Goal: Information Seeking & Learning: Check status

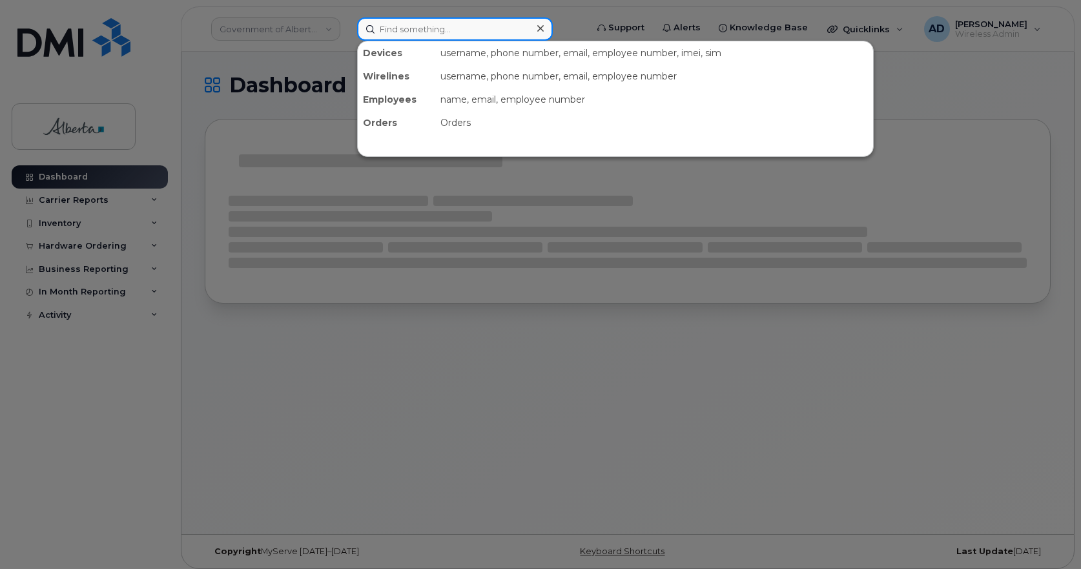
click at [479, 36] on input at bounding box center [455, 28] width 196 height 23
paste input "[PHONE_NUMBER]"
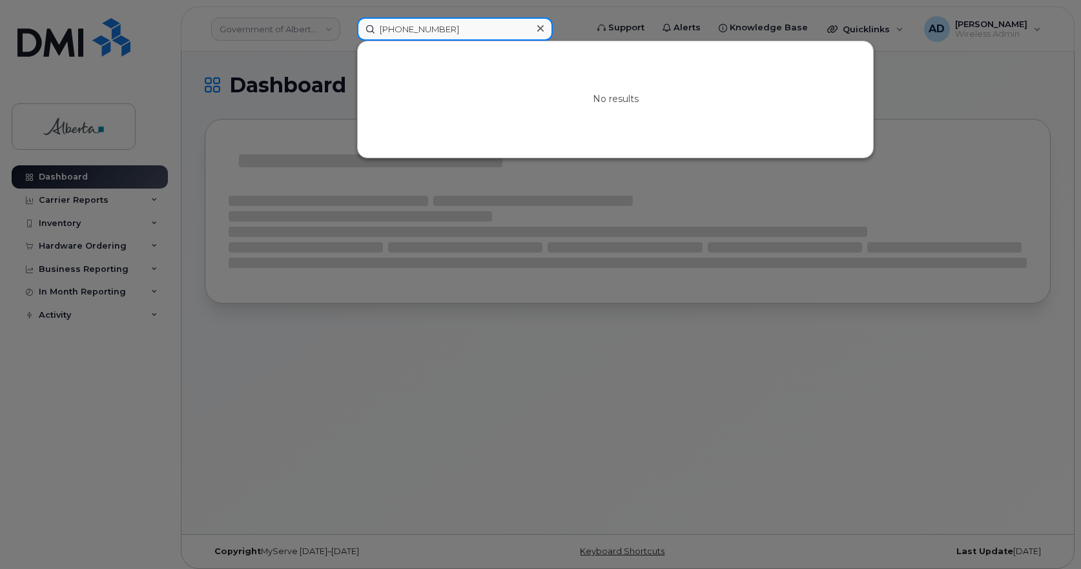
click at [391, 30] on input "[PHONE_NUMBER]" at bounding box center [455, 28] width 196 height 23
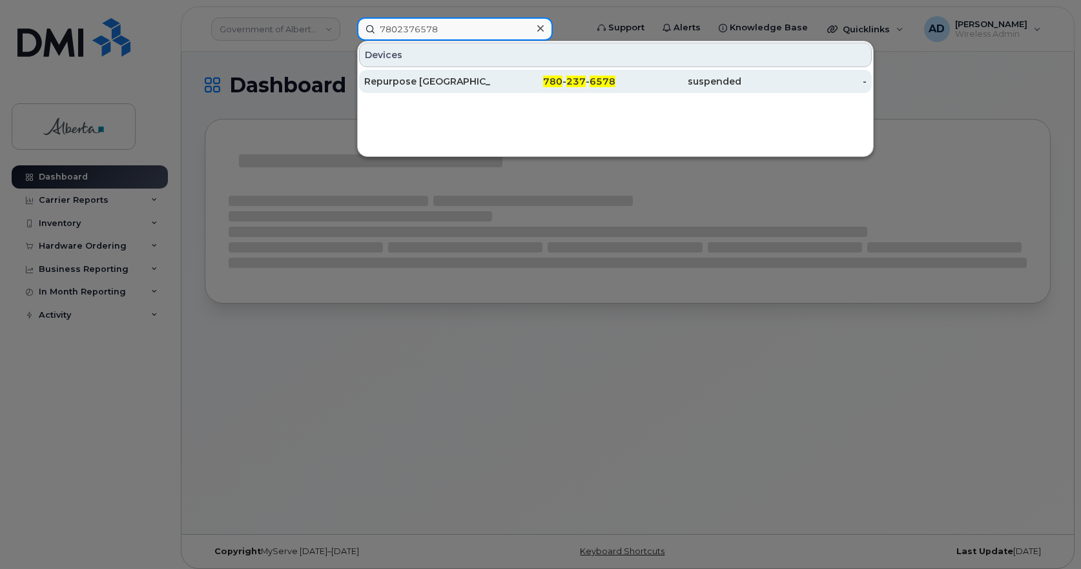
type input "7802376578"
click at [415, 82] on div "Repurpose [GEOGRAPHIC_DATA]" at bounding box center [427, 81] width 126 height 13
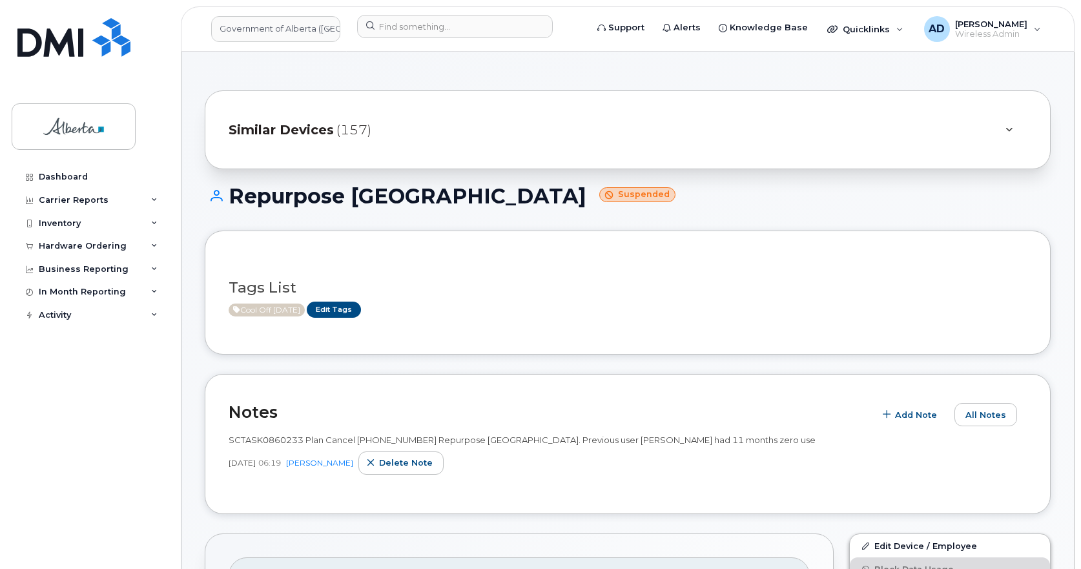
click at [267, 438] on span "SCTASK0860233 Plan Cancel [PHONE_NUMBER] Repurpose [GEOGRAPHIC_DATA]. Previous …" at bounding box center [522, 440] width 587 height 10
